Goal: Transaction & Acquisition: Purchase product/service

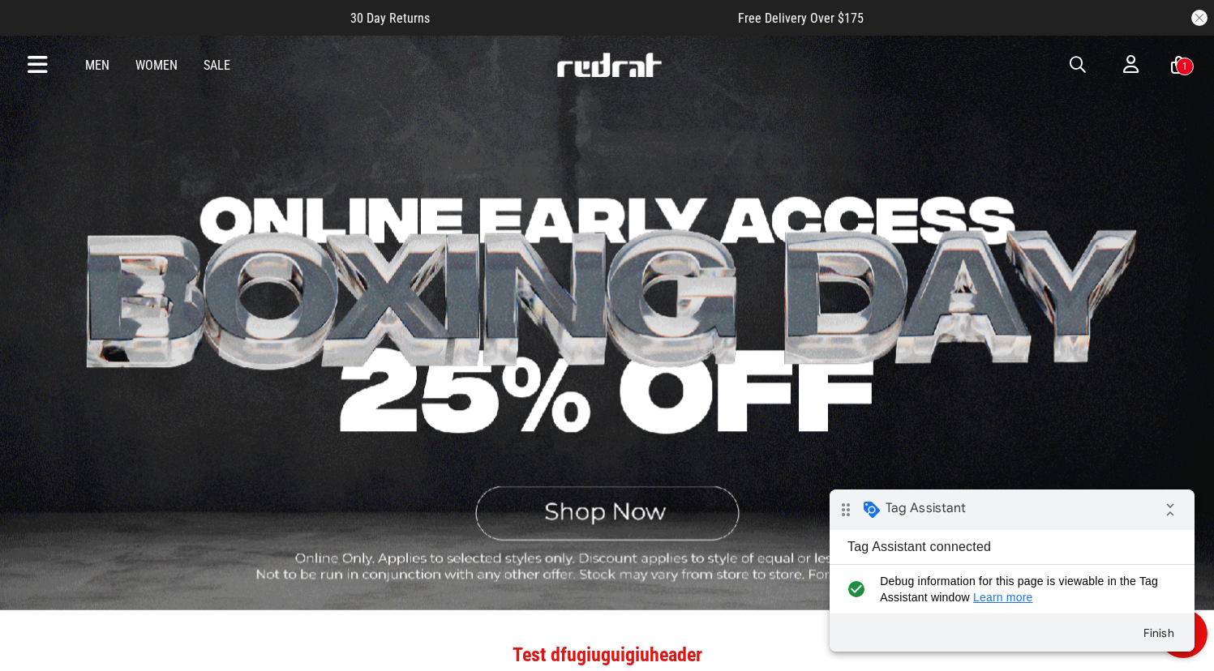
click at [1180, 71] on div "1" at bounding box center [1184, 67] width 18 height 18
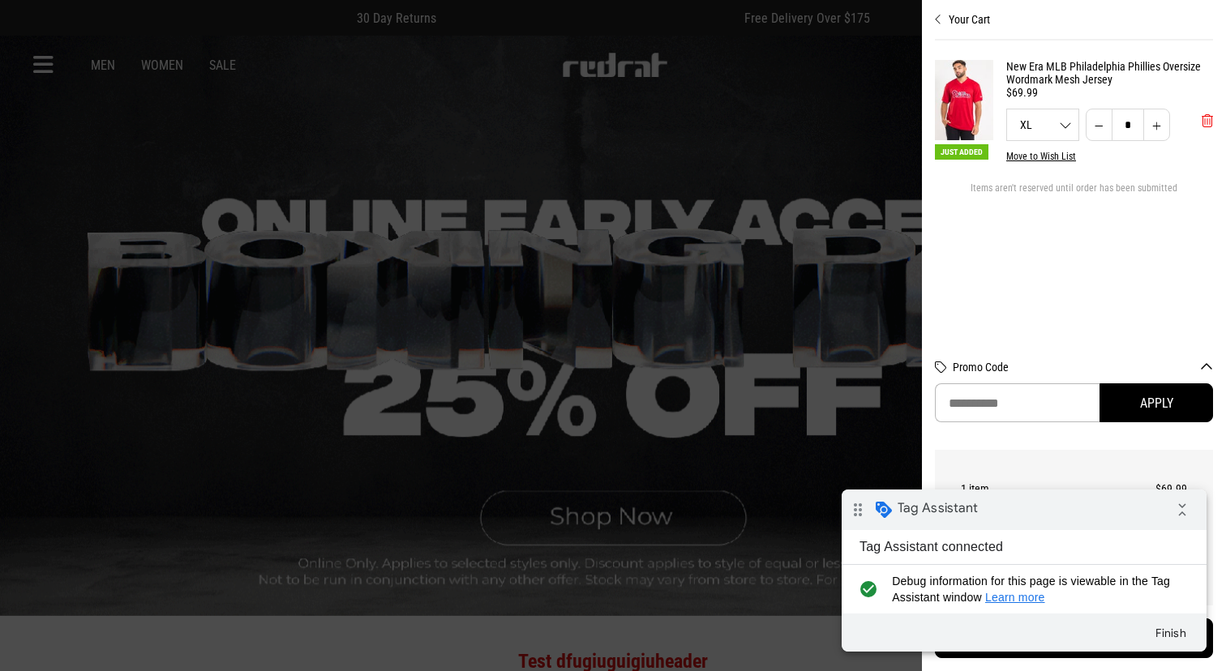
click at [1207, 117] on span "'Remove from cart" at bounding box center [1206, 120] width 11 height 15
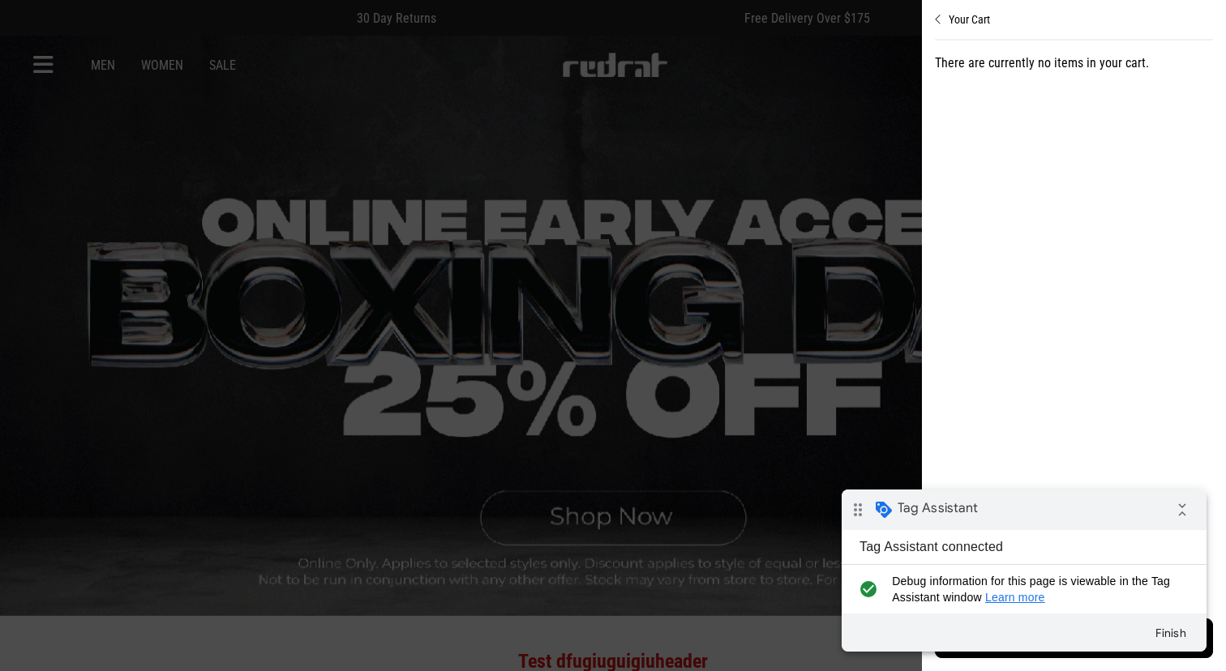
click at [482, 151] on div at bounding box center [613, 335] width 1226 height 671
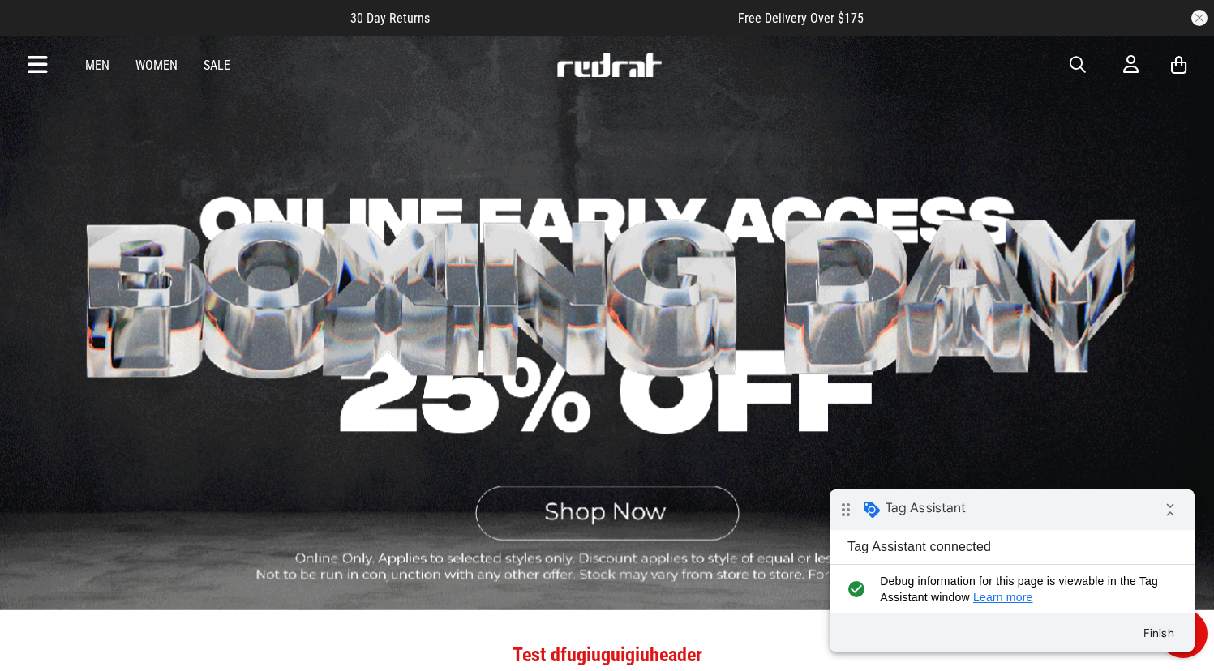
click at [173, 62] on link "Women" at bounding box center [156, 65] width 42 height 15
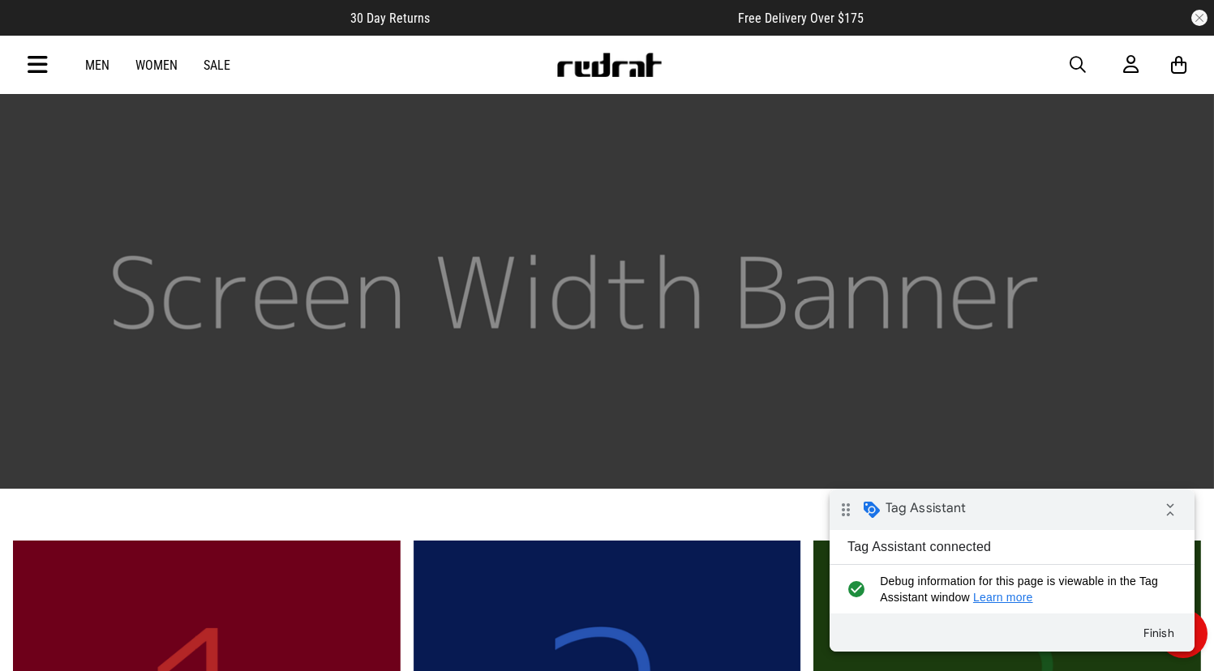
click at [96, 65] on link "Men" at bounding box center [97, 65] width 24 height 15
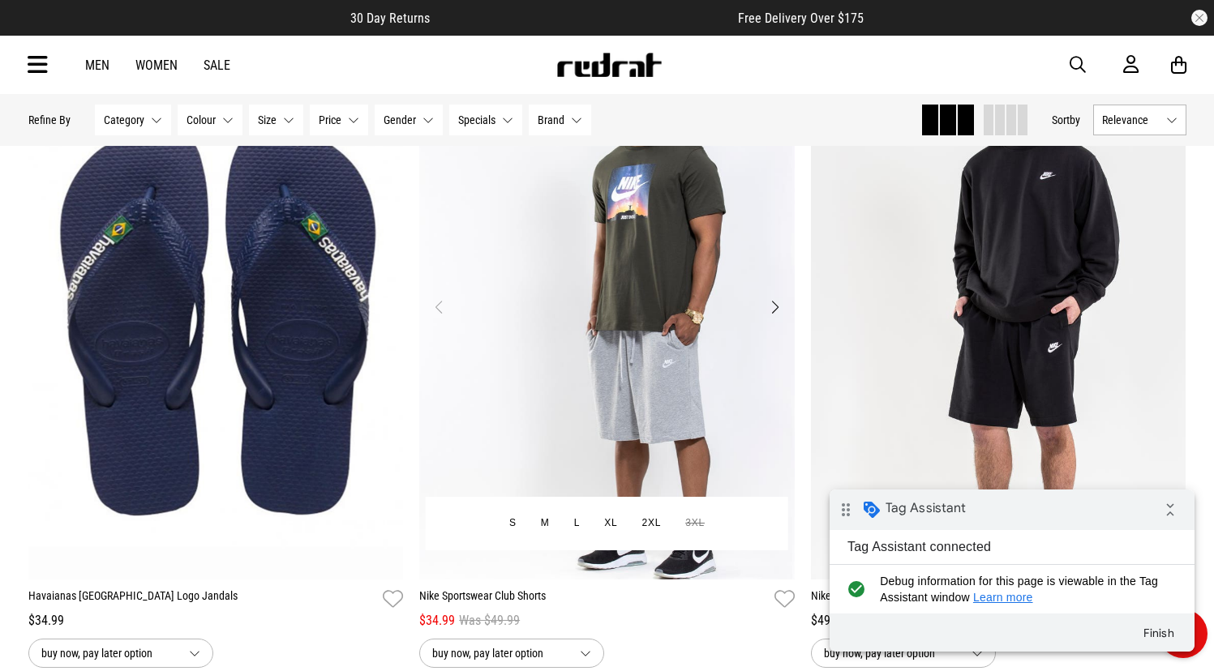
scroll to position [2168, 0]
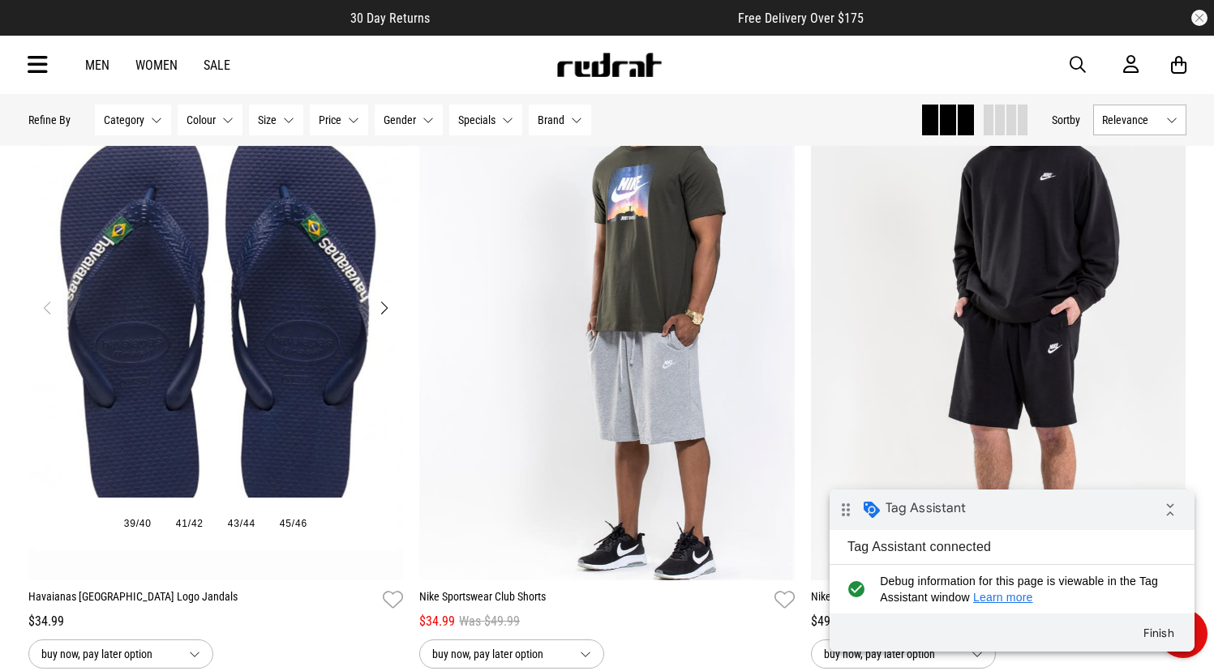
click at [263, 215] on img "1 / 2" at bounding box center [215, 317] width 375 height 525
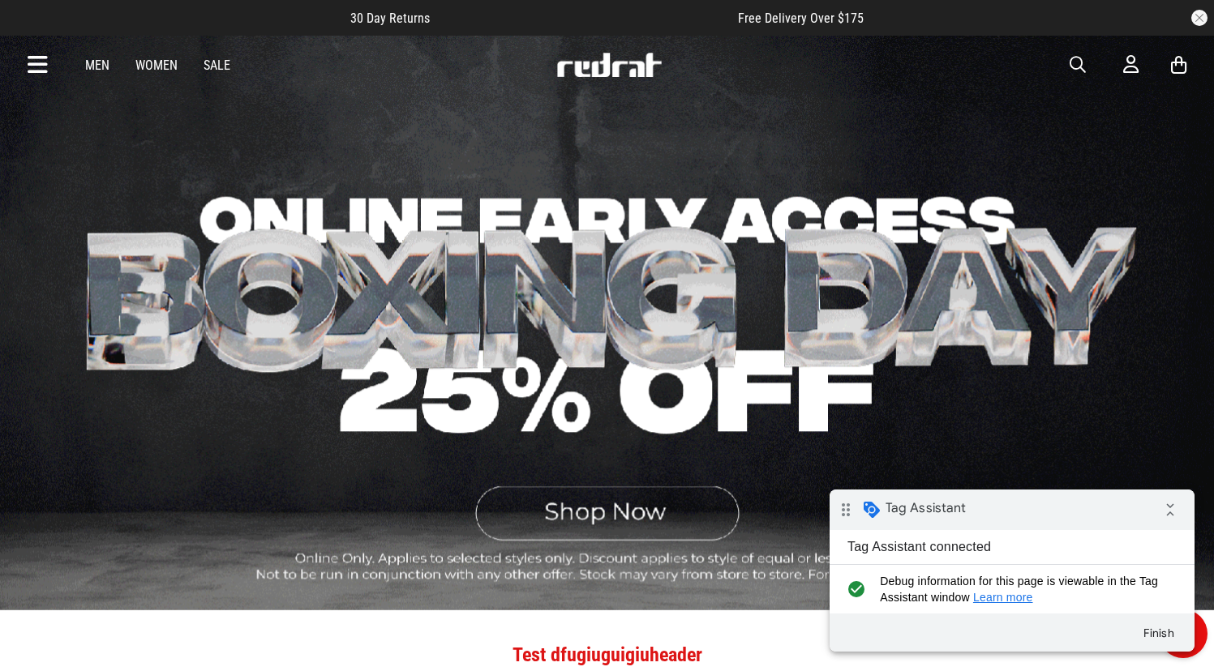
click at [1179, 67] on icon at bounding box center [1178, 65] width 15 height 20
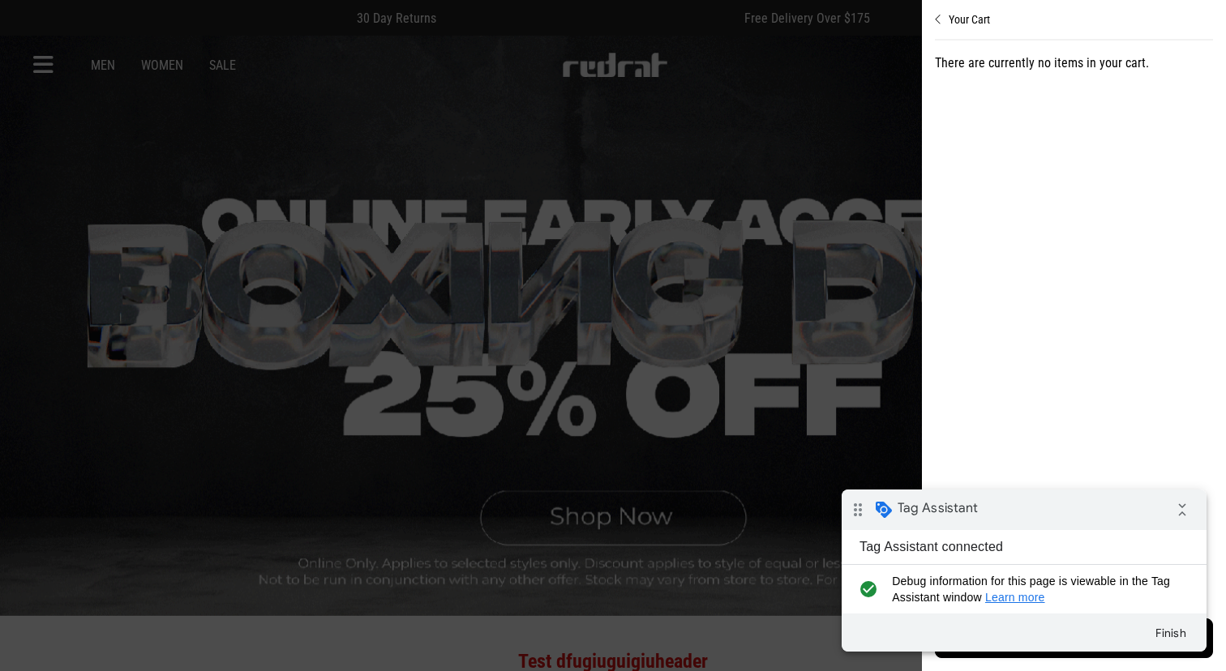
click at [561, 199] on div at bounding box center [613, 335] width 1226 height 671
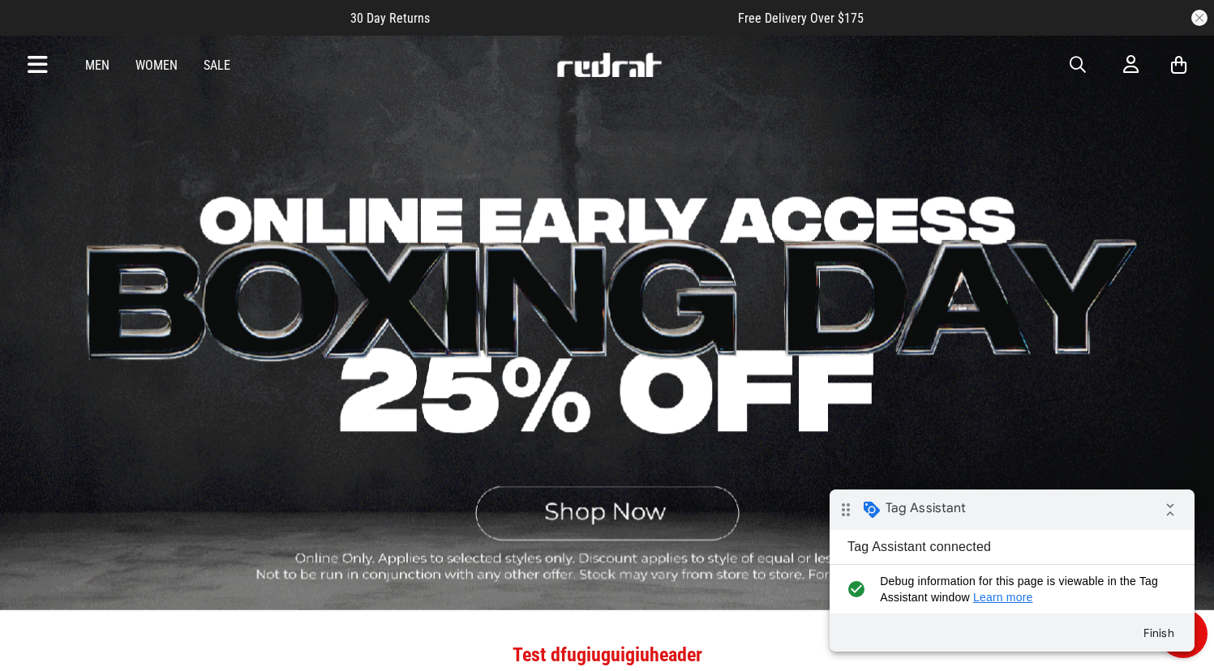
click at [102, 70] on link "Men" at bounding box center [97, 65] width 24 height 15
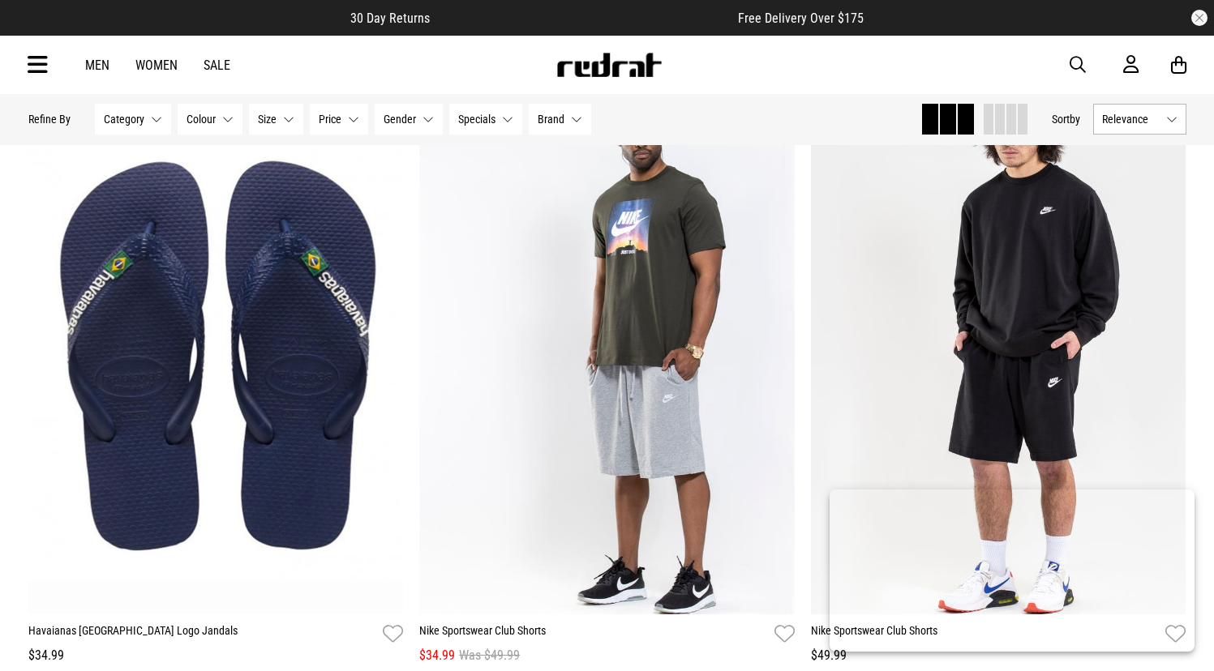
click at [649, 242] on img "1 / 4" at bounding box center [606, 351] width 375 height 525
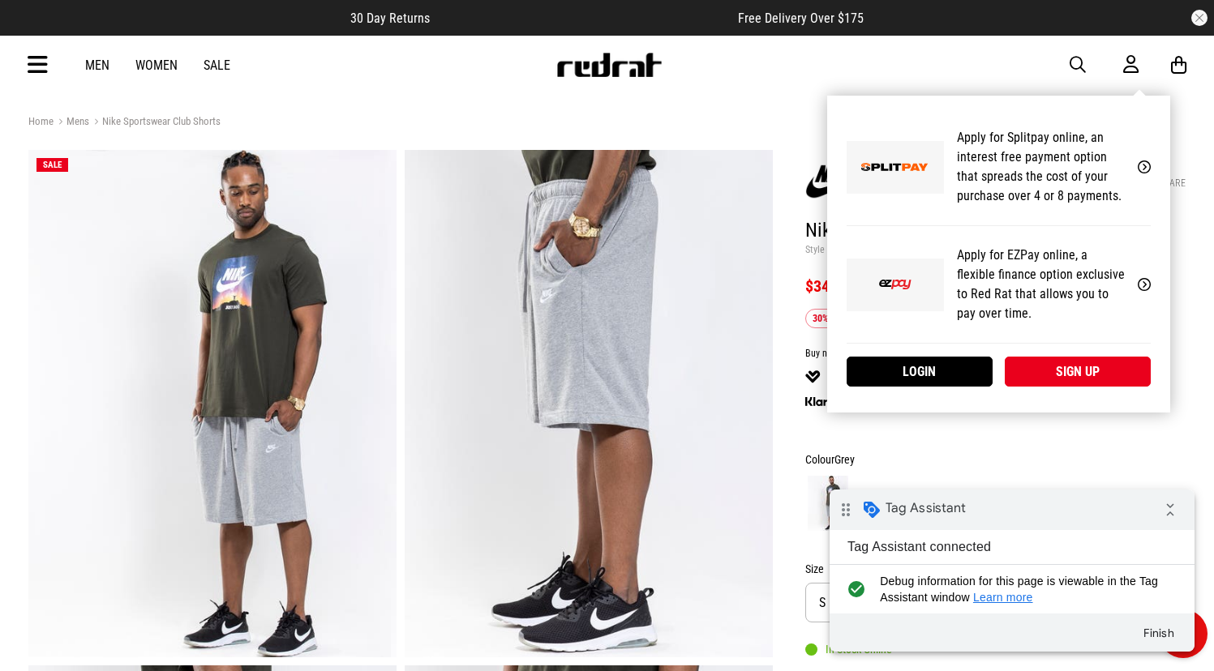
click at [1141, 96] on div "My Account Apply for Splitpay online, an interest free payment option that spre…" at bounding box center [998, 254] width 343 height 317
click at [939, 368] on link "Login" at bounding box center [919, 372] width 146 height 30
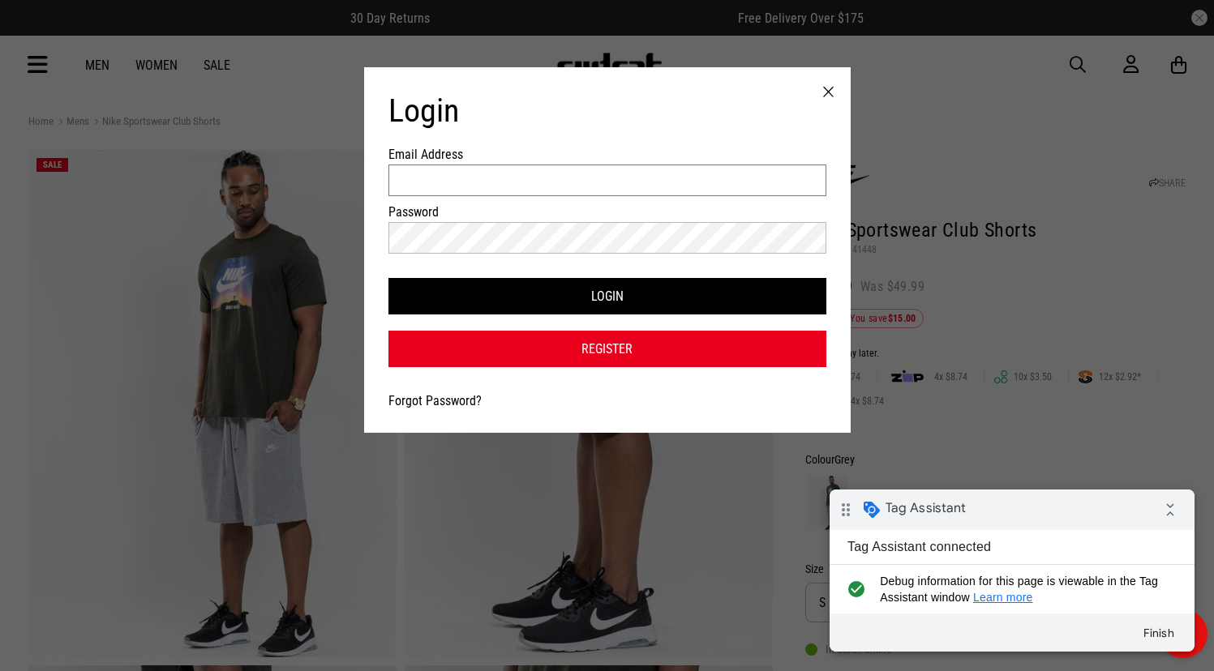
click at [500, 194] on input "Email Address" at bounding box center [607, 181] width 438 height 32
type input "**********"
click at [388, 278] on button "Login" at bounding box center [607, 296] width 438 height 36
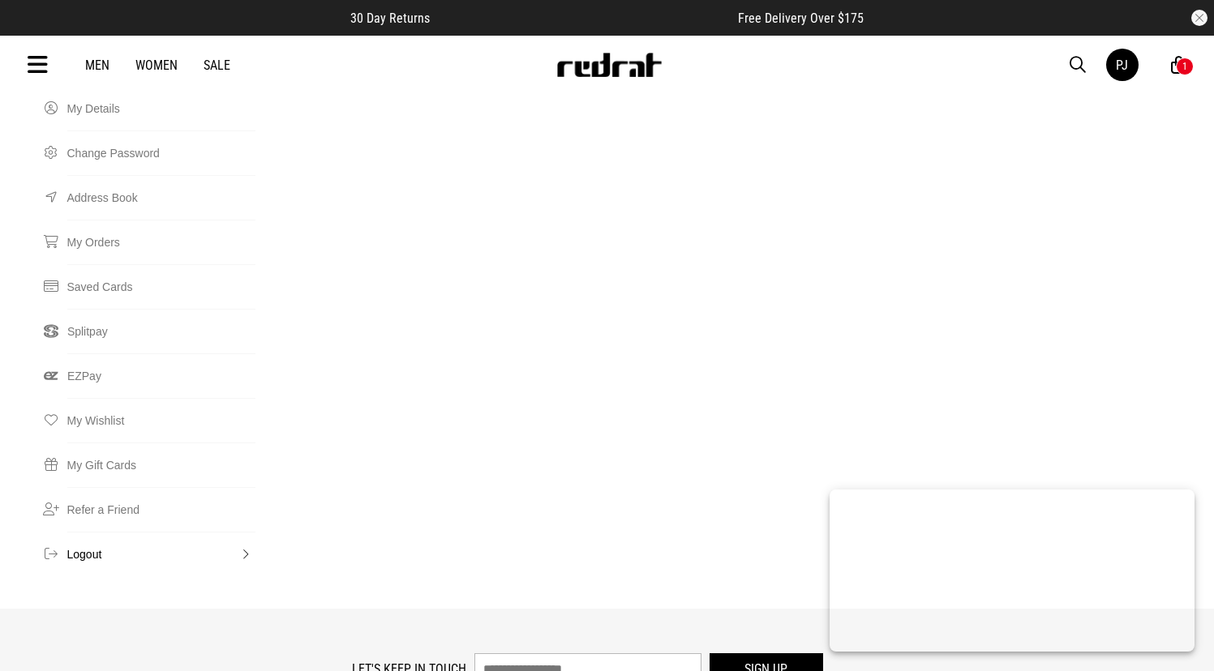
scroll to position [239, 0]
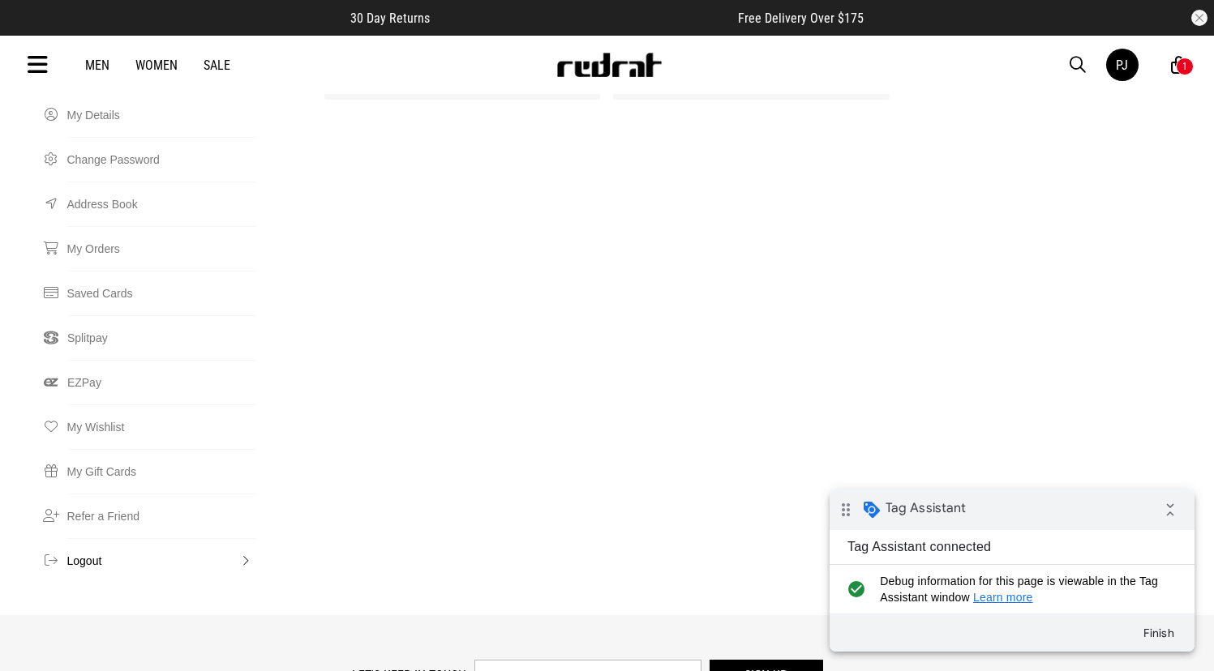
click at [80, 538] on button "Logout" at bounding box center [161, 560] width 189 height 45
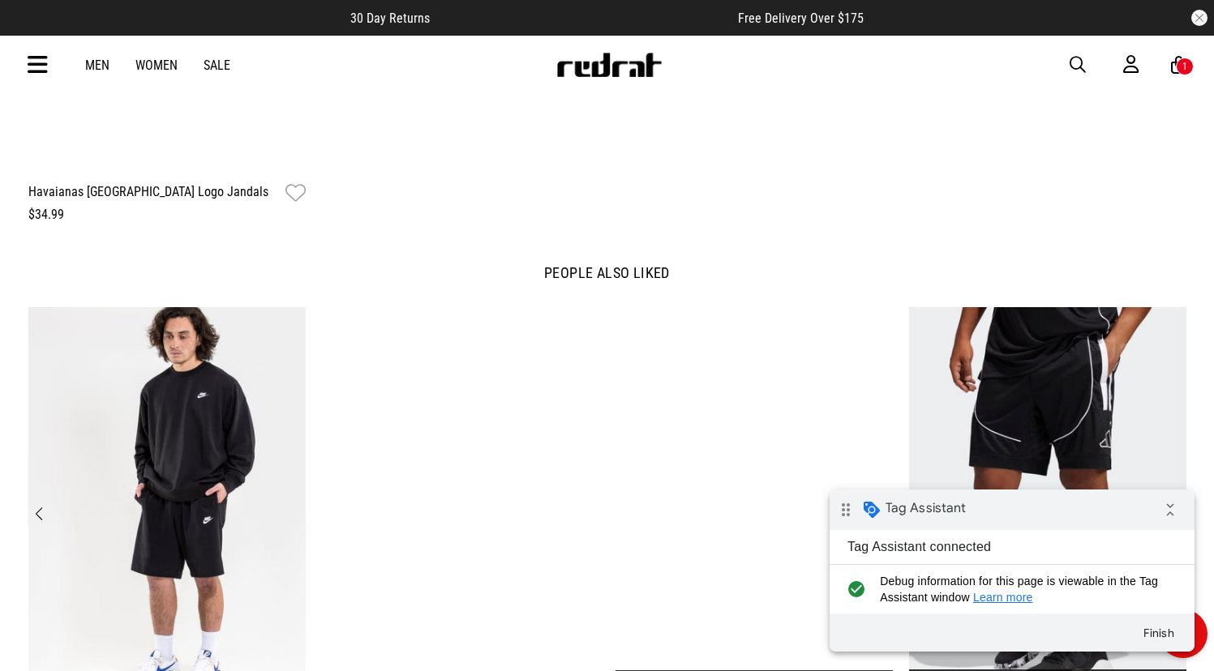
scroll to position [2340, 0]
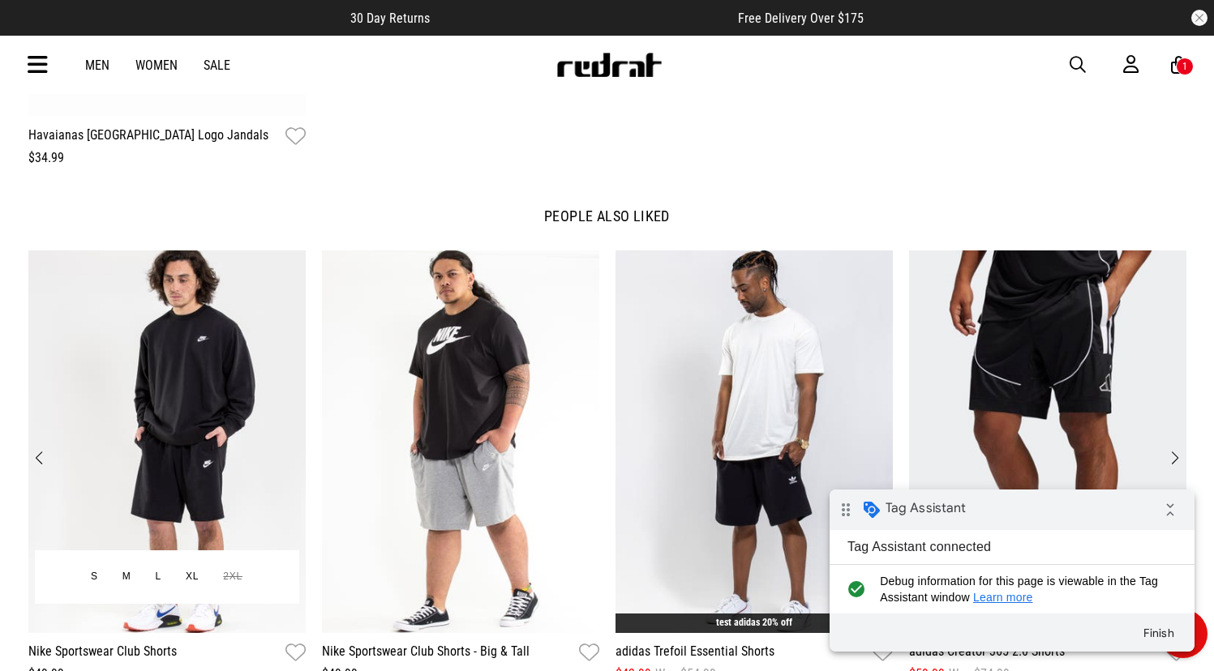
click at [246, 390] on img "1 / 12" at bounding box center [166, 441] width 277 height 383
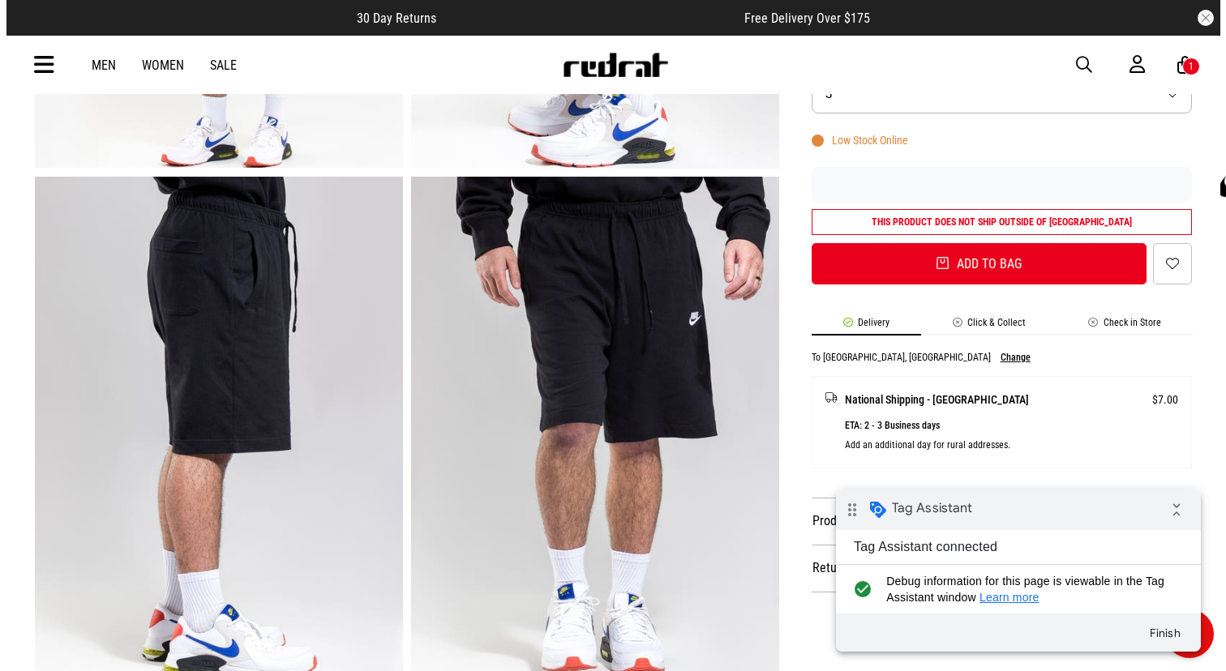
scroll to position [490, 0]
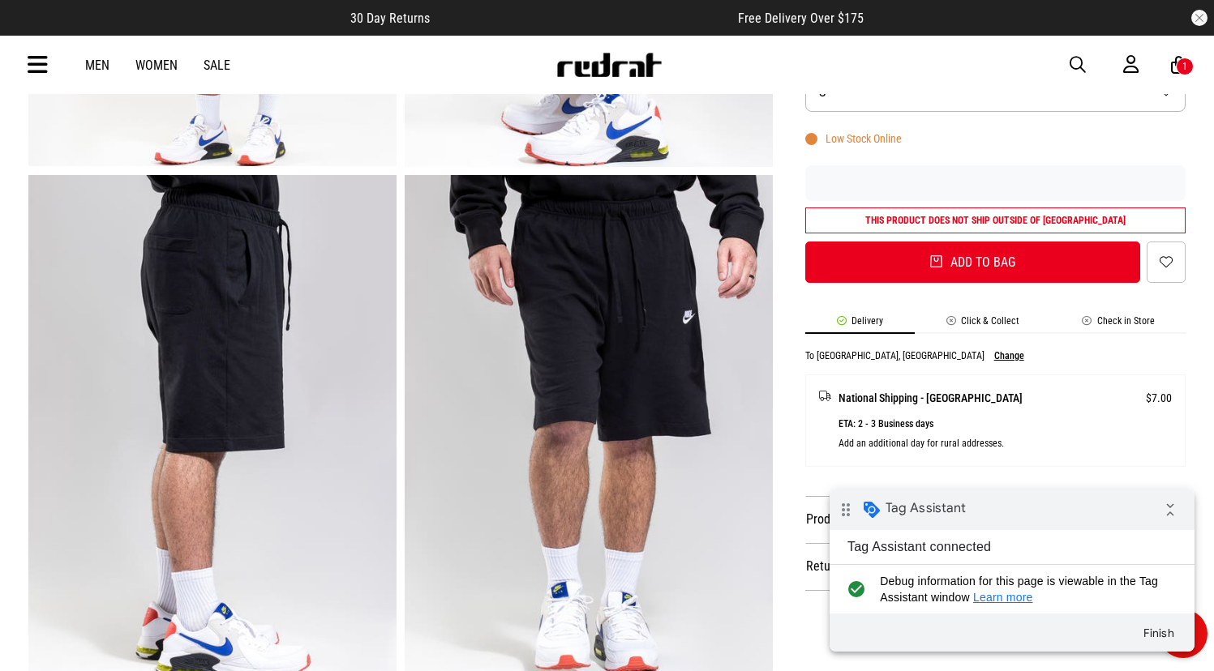
click at [1180, 68] on div "1" at bounding box center [1184, 67] width 18 height 18
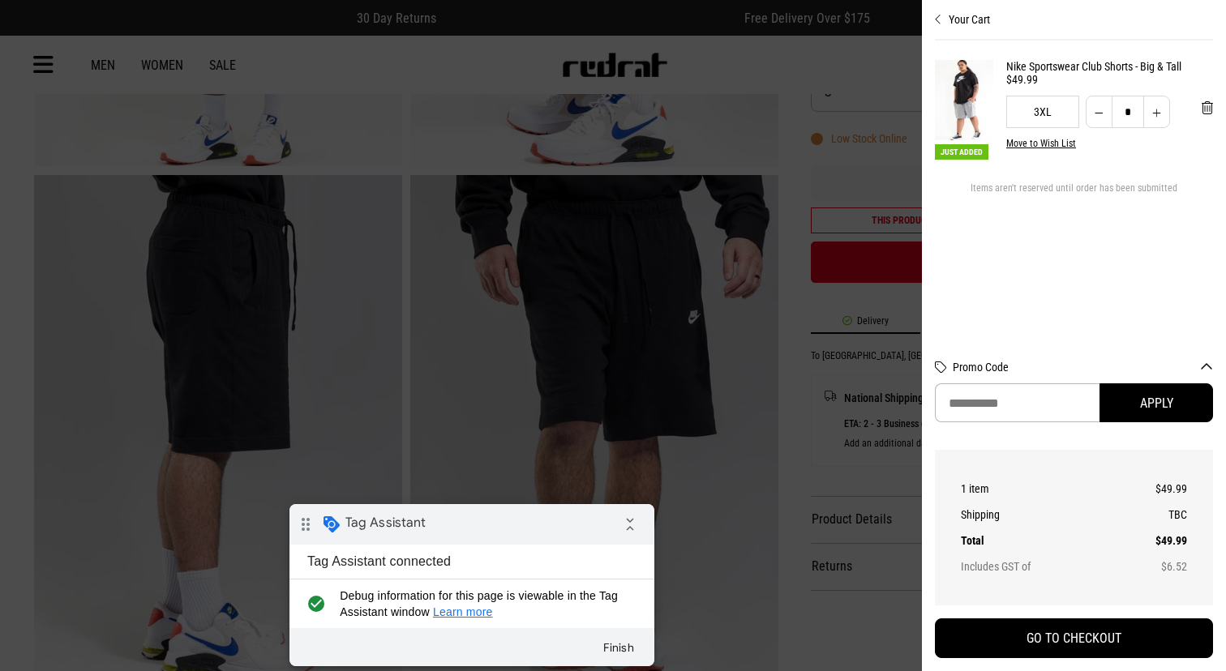
drag, startPoint x: 503, startPoint y: 511, endPoint x: 589, endPoint y: 515, distance: 85.2
click at [503, 511] on div "drag_indicator Tag Assistant collapse_all" at bounding box center [471, 524] width 365 height 41
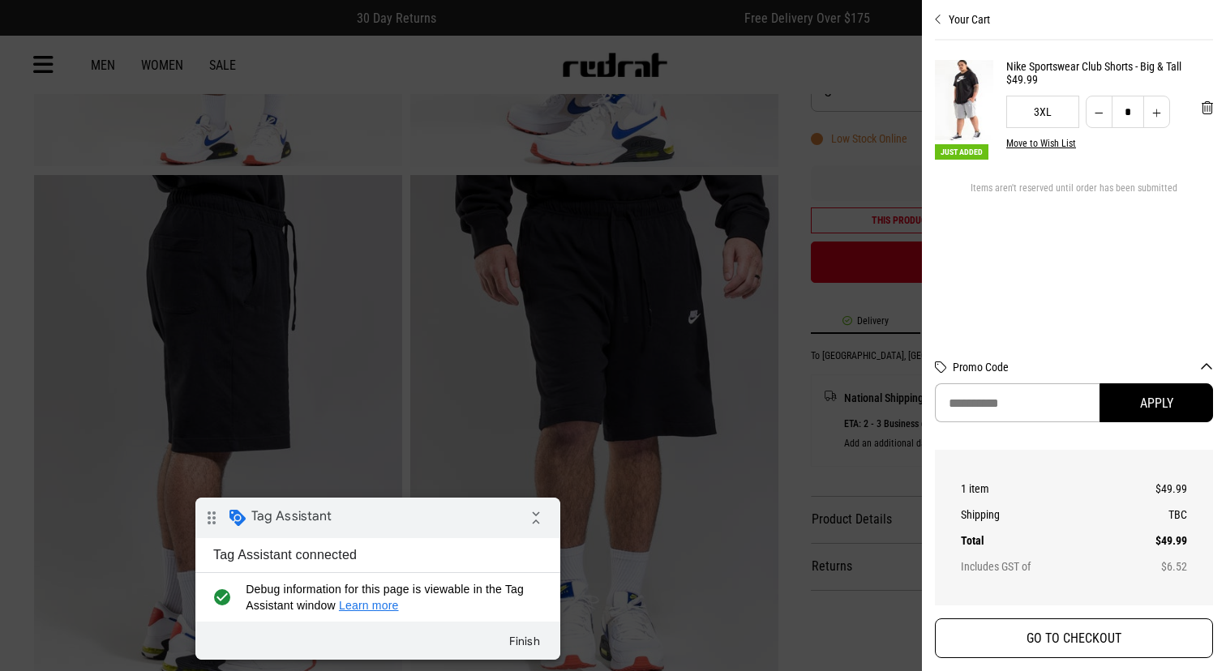
click at [990, 634] on button "GO TO CHECKOUT" at bounding box center [1074, 639] width 278 height 40
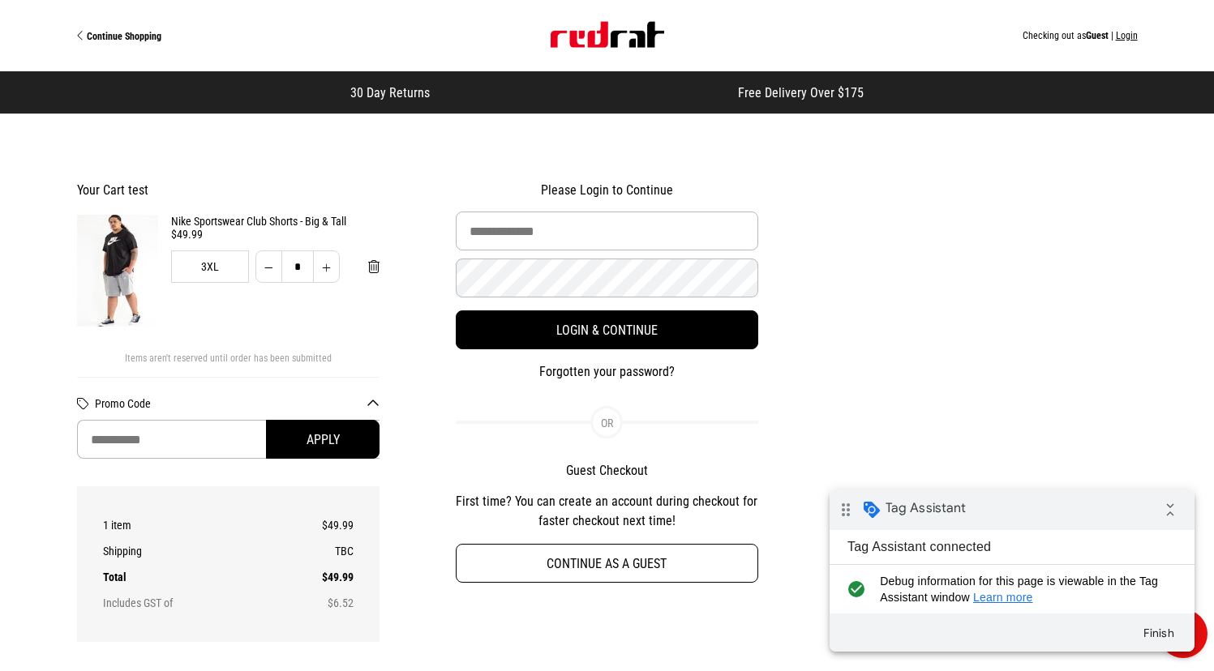
click at [661, 559] on button "Continue as a guest" at bounding box center [607, 563] width 303 height 39
select select "**********"
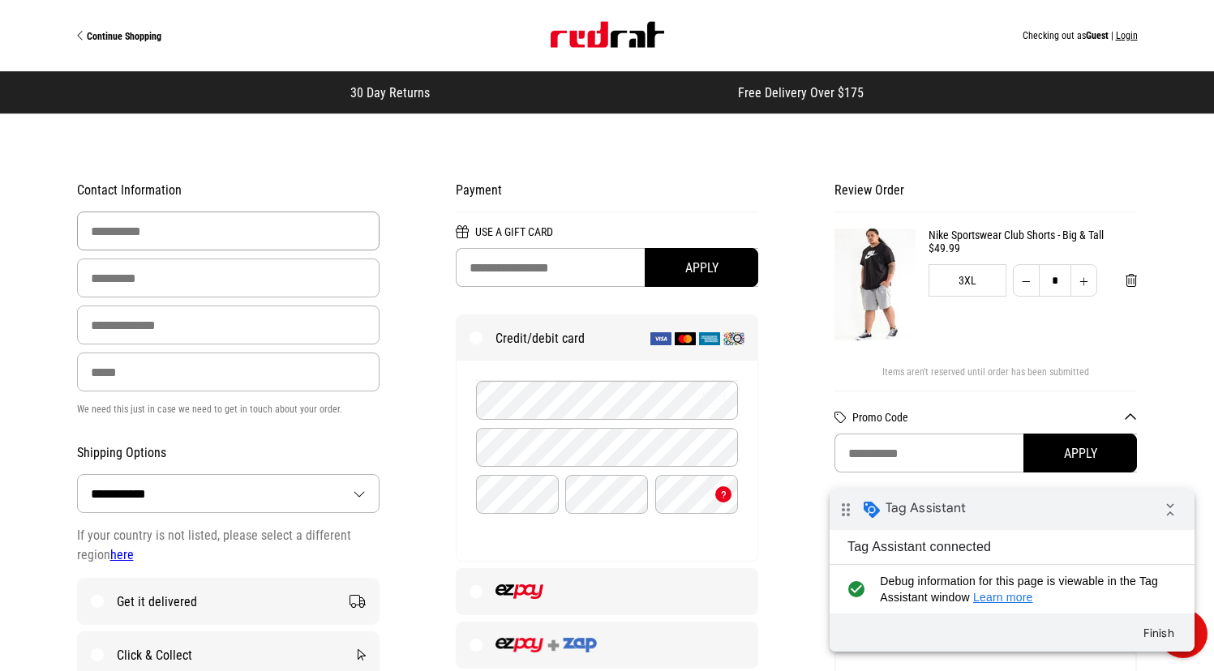
drag, startPoint x: 237, startPoint y: 240, endPoint x: 236, endPoint y: 250, distance: 10.6
click at [237, 242] on input "First Name" at bounding box center [228, 231] width 303 height 39
type input "******"
click at [216, 288] on input "Last Name" at bounding box center [228, 278] width 303 height 39
type input "****"
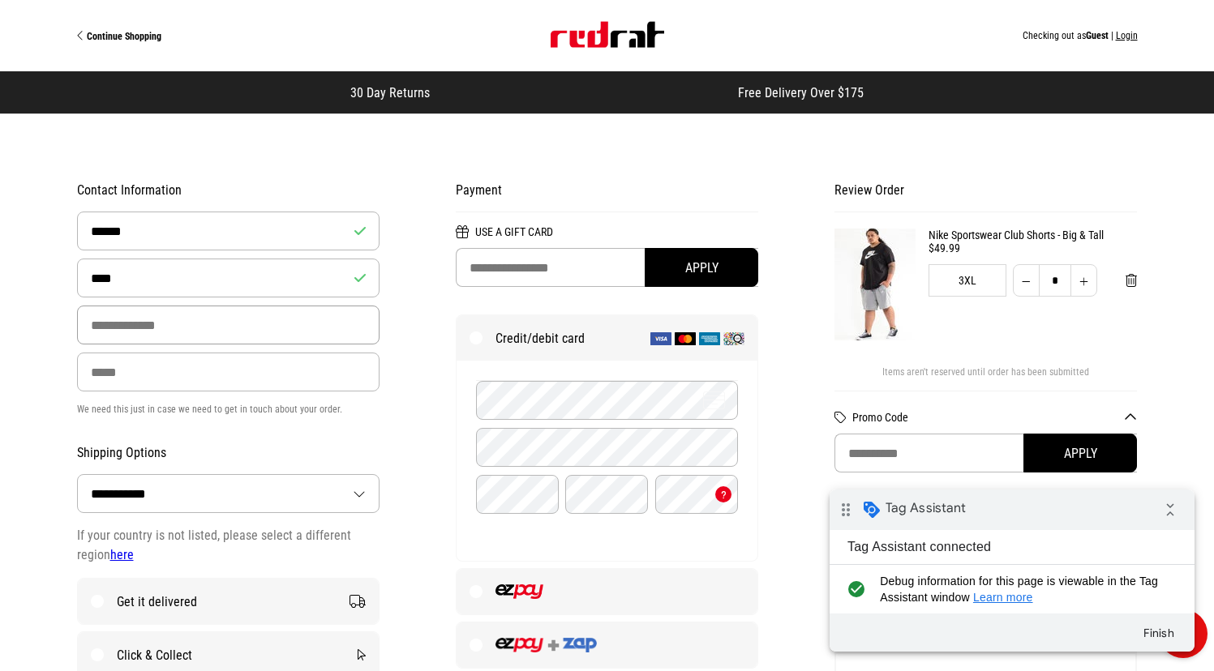
click at [183, 331] on input "Email Address" at bounding box center [228, 325] width 303 height 39
type input "**********"
click at [155, 372] on input "Phone" at bounding box center [228, 372] width 303 height 39
type input "**********"
click at [405, 417] on div "**********" at bounding box center [228, 488] width 379 height 638
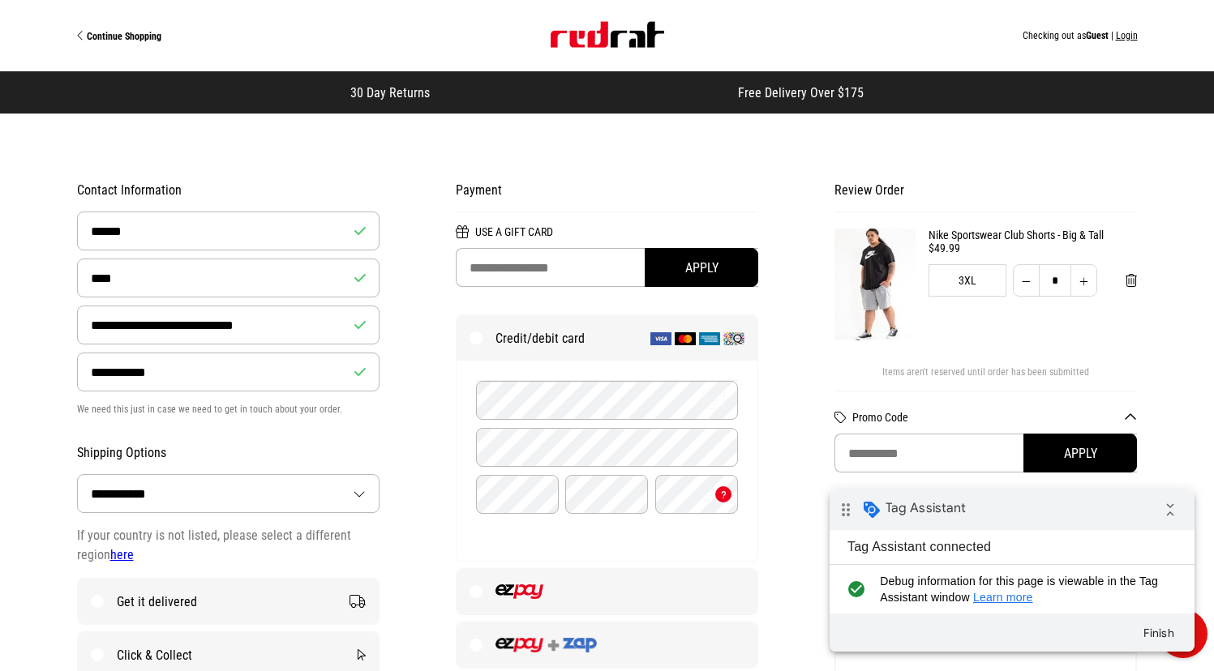
click at [883, 280] on img at bounding box center [874, 285] width 81 height 112
